Goal: Information Seeking & Learning: Learn about a topic

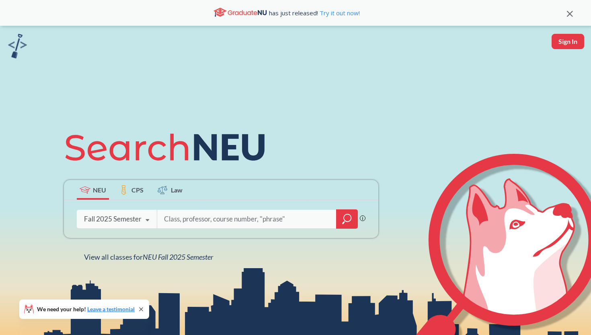
scroll to position [376, 0]
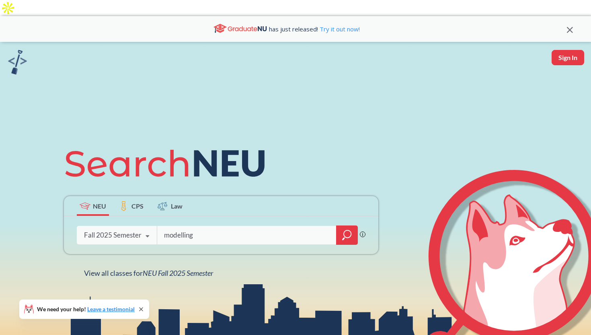
type input "modelling"
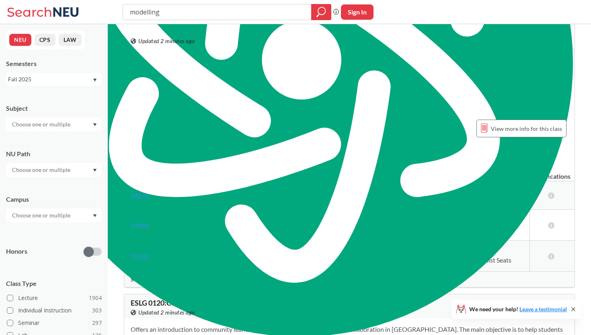
scroll to position [562, 0]
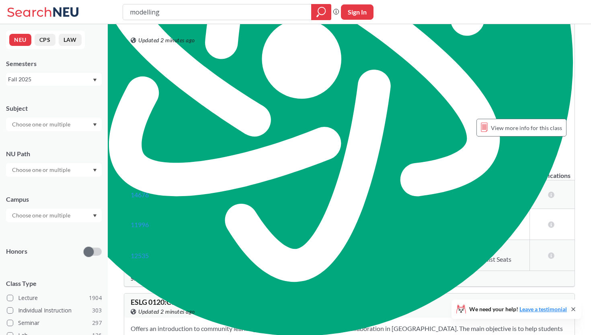
click at [171, 9] on input "modelling" at bounding box center [217, 12] width 177 height 14
type input "social"
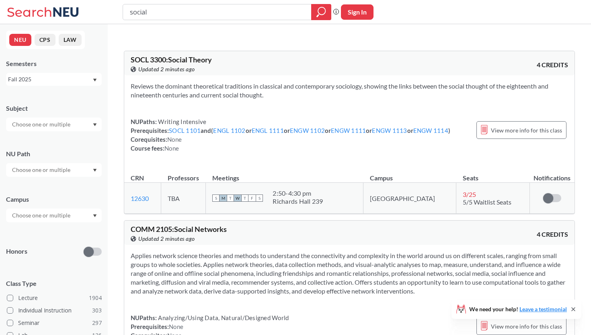
click at [158, 15] on input "social" at bounding box center [217, 12] width 177 height 14
type input "social ecological modelling"
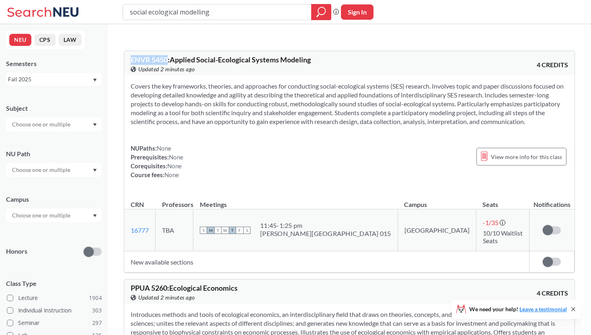
drag, startPoint x: 169, startPoint y: 43, endPoint x: 127, endPoint y: 41, distance: 41.8
type textarea "ENVR 5450"
click at [128, 51] on div "ENVR 5450 : Applied Social-Ecological Systems Modeling View this course on Bann…" at bounding box center [349, 63] width 450 height 24
copy span "ENVR 5450"
click at [212, 15] on input "social ecological modelling" at bounding box center [217, 12] width 177 height 14
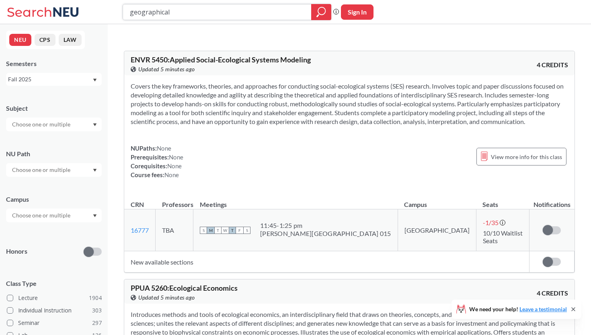
type input "geographical"
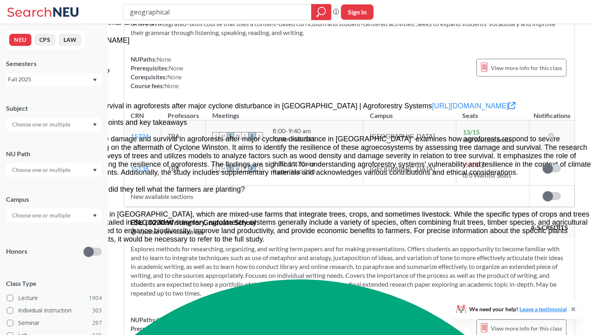
scroll to position [1185, 0]
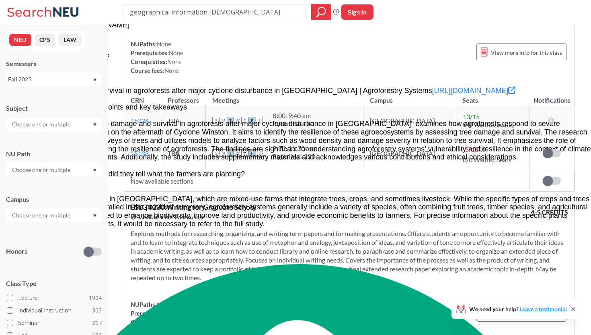
type input "geographical information [DEMOGRAPHIC_DATA]"
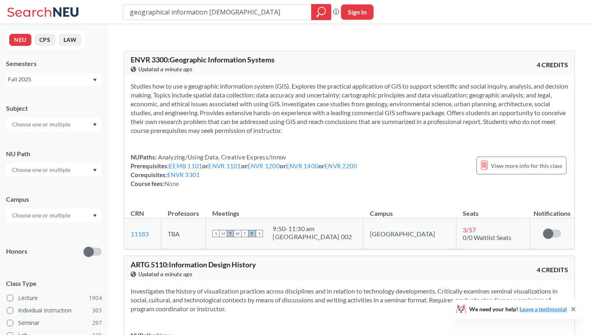
click at [200, 65] on div "View this course on Banner. Updated a minute ago" at bounding box center [240, 69] width 219 height 9
click at [213, 18] on input "geographical information [DEMOGRAPHIC_DATA]" at bounding box center [217, 12] width 177 height 14
type input "socioecological modelling"
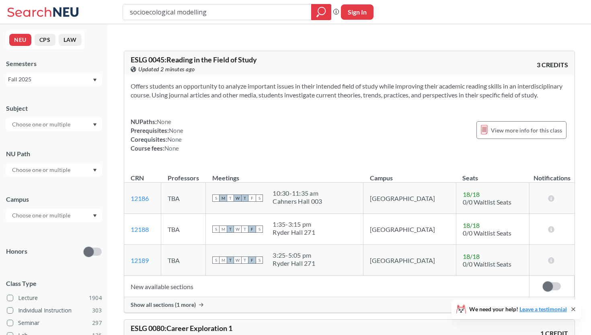
click at [211, 14] on input "socioecological modelling" at bounding box center [217, 12] width 177 height 14
type input "socioecological modeling"
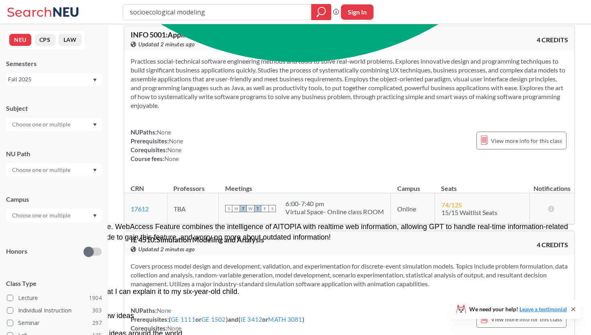
scroll to position [468, 0]
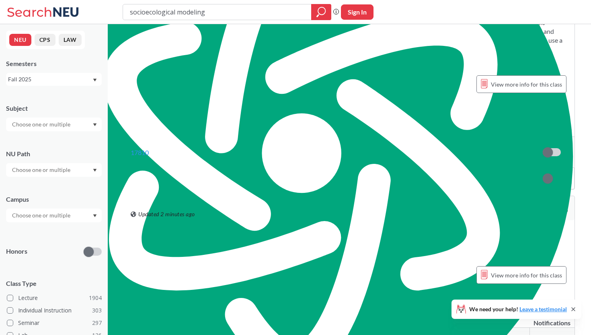
click at [175, 11] on input "socioecological modeling" at bounding box center [217, 12] width 177 height 14
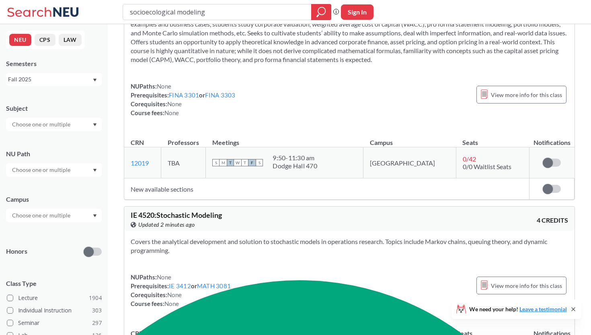
scroll to position [0, 0]
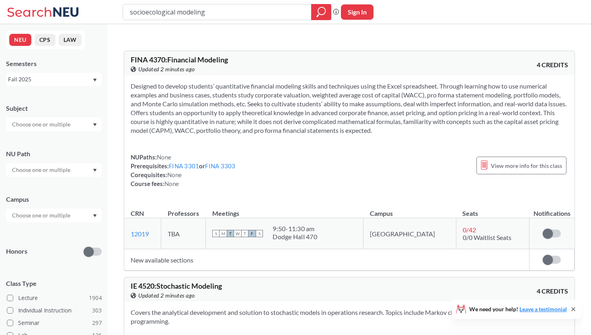
drag, startPoint x: 218, startPoint y: 14, endPoint x: 177, endPoint y: 12, distance: 41.5
click at [177, 12] on input "socioecological modeling" at bounding box center [217, 12] width 177 height 14
click at [130, 12] on input "socioecological" at bounding box center [217, 12] width 177 height 14
type input "socioecological"
click at [200, 20] on div "socioecological Phrase search guarantees the exact search appears in the result…" at bounding box center [295, 12] width 591 height 24
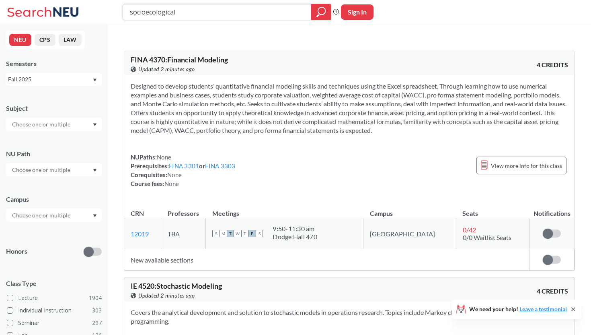
click at [196, 8] on input "socioecological" at bounding box center [217, 12] width 177 height 14
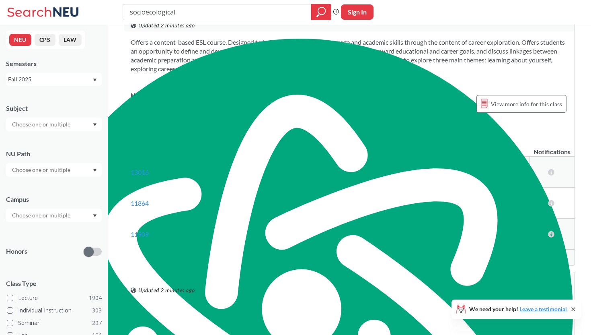
scroll to position [314, 0]
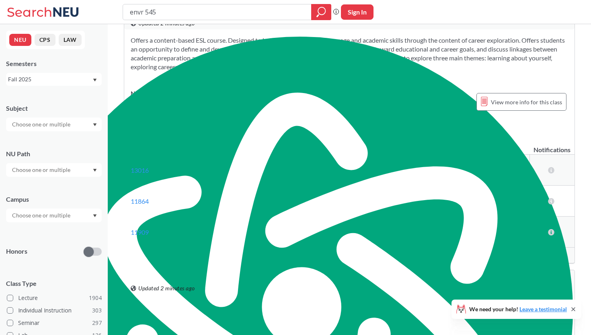
type input "envr 5450"
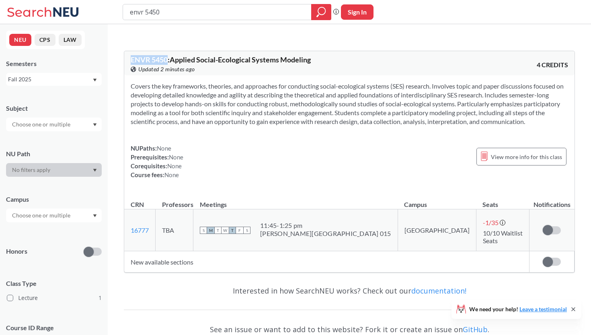
drag, startPoint x: 168, startPoint y: 43, endPoint x: 130, endPoint y: 43, distance: 37.8
click at [131, 55] on span "ENVR 5450 : Applied Social-Ecological Systems Modeling" at bounding box center [221, 59] width 180 height 9
copy span "ENVR 5450"
click at [335, 144] on div "NUPaths: None Prerequisites: None Corequisites: None Course fees: None View mor…" at bounding box center [350, 161] width 438 height 35
drag, startPoint x: 173, startPoint y: 45, endPoint x: 253, endPoint y: 46, distance: 79.2
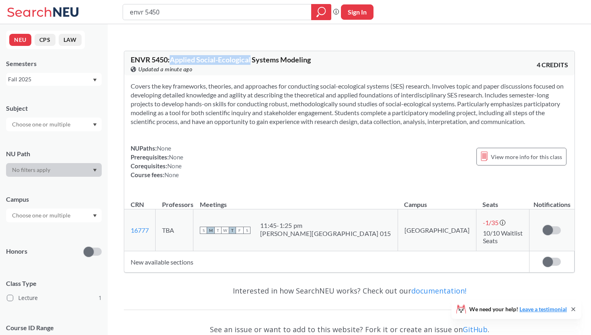
click at [253, 55] on span "ENVR 5450 : Applied Social-Ecological Systems Modeling" at bounding box center [221, 59] width 180 height 9
copy span "Applied Social-Ecological"
